Goal: Task Accomplishment & Management: Use online tool/utility

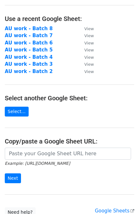
scroll to position [17, 0]
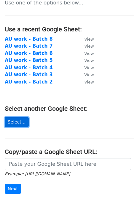
click at [18, 123] on link "Select..." at bounding box center [17, 122] width 24 height 10
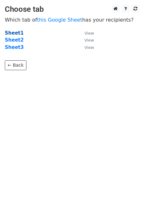
click at [12, 33] on strong "Sheet1" at bounding box center [14, 33] width 19 height 6
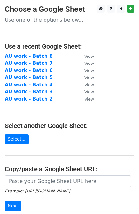
scroll to position [54, 0]
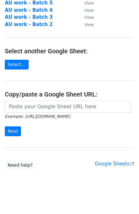
scroll to position [81, 0]
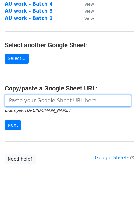
click at [19, 102] on input "url" at bounding box center [68, 101] width 126 height 12
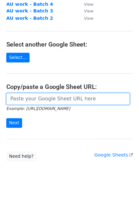
scroll to position [17, 0]
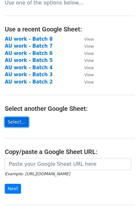
click at [18, 121] on link "Select..." at bounding box center [17, 122] width 24 height 10
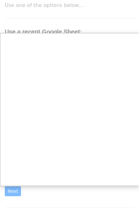
scroll to position [81, 0]
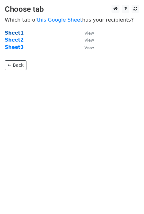
click at [7, 33] on strong "Sheet1" at bounding box center [14, 33] width 19 height 6
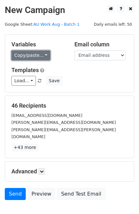
click at [43, 56] on link "Copy/paste..." at bounding box center [30, 56] width 39 height 10
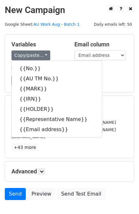
click at [103, 70] on h5 "Templates" at bounding box center [69, 70] width 116 height 7
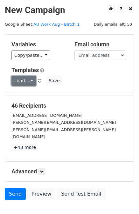
click at [31, 81] on link "Load..." at bounding box center [23, 81] width 25 height 10
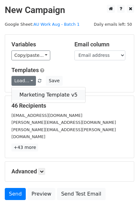
click at [50, 93] on link "Marketing Template v5" at bounding box center [49, 95] width 74 height 10
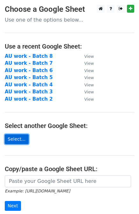
click at [20, 135] on link "Select..." at bounding box center [17, 140] width 24 height 10
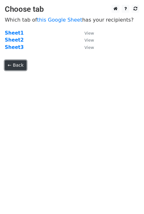
click at [15, 67] on link "← Back" at bounding box center [16, 65] width 22 height 10
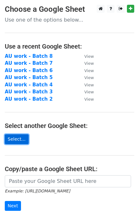
click at [10, 139] on link "Select..." at bounding box center [17, 140] width 24 height 10
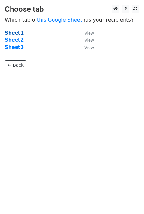
click at [16, 33] on strong "Sheet1" at bounding box center [14, 33] width 19 height 6
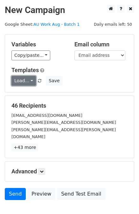
click at [31, 81] on link "Load..." at bounding box center [23, 81] width 25 height 10
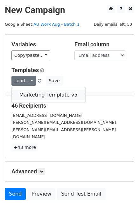
click at [36, 95] on link "Marketing Template v5" at bounding box center [49, 95] width 74 height 10
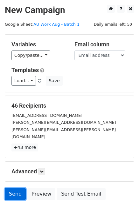
click at [13, 188] on link "Send" at bounding box center [15, 194] width 21 height 12
